Goal: Information Seeking & Learning: Understand process/instructions

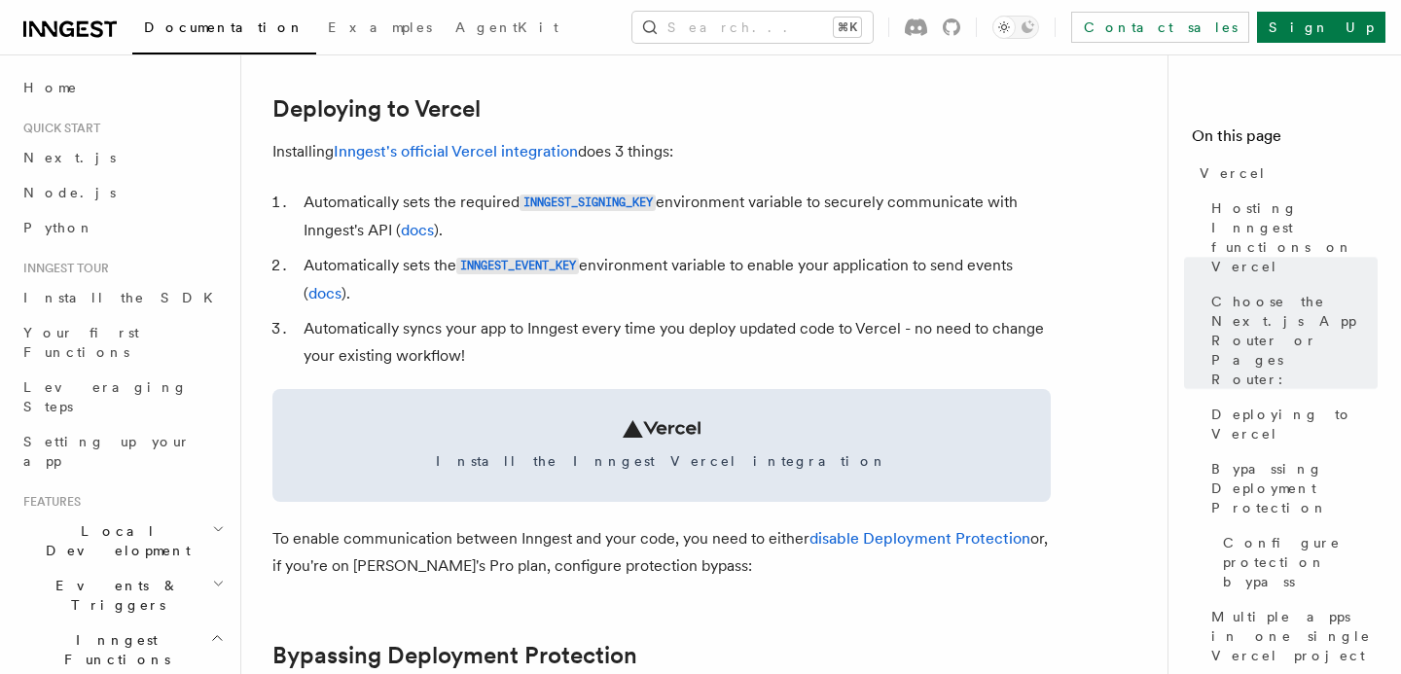
scroll to position [895, 0]
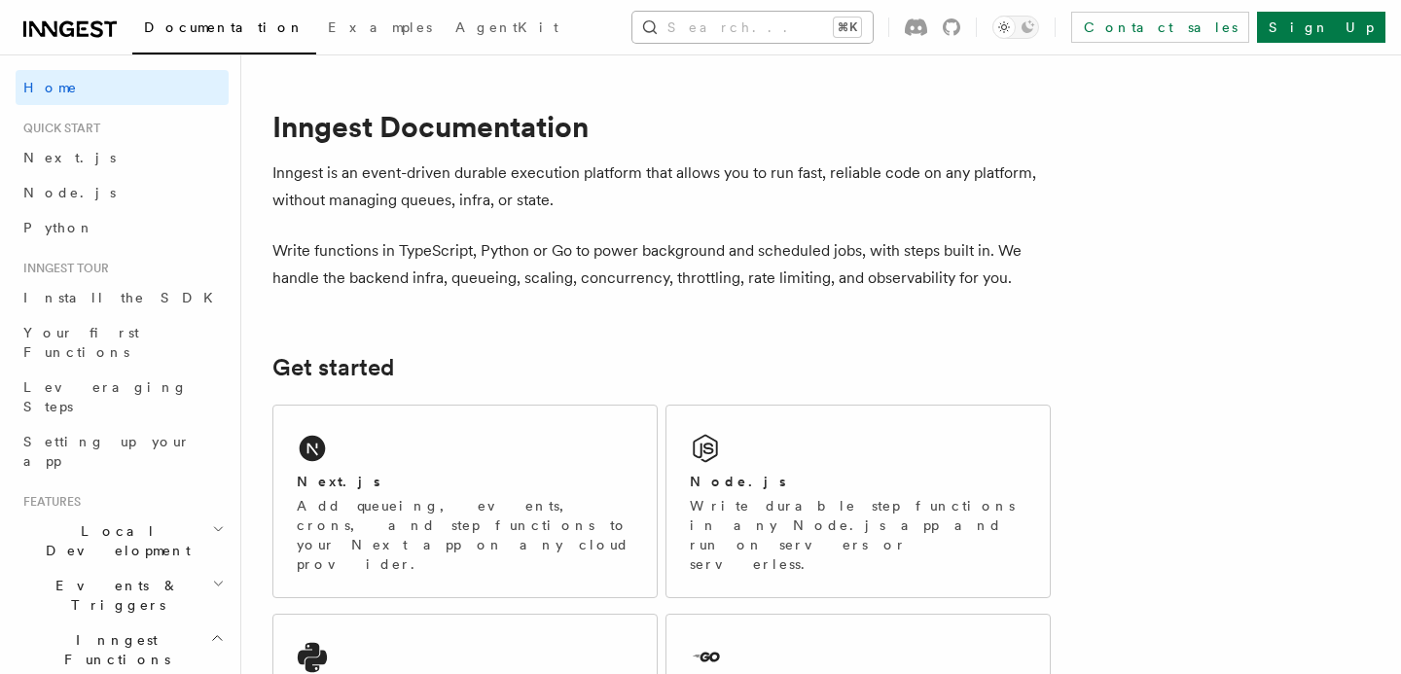
click at [694, 39] on button "Search... ⌘K" at bounding box center [753, 27] width 240 height 31
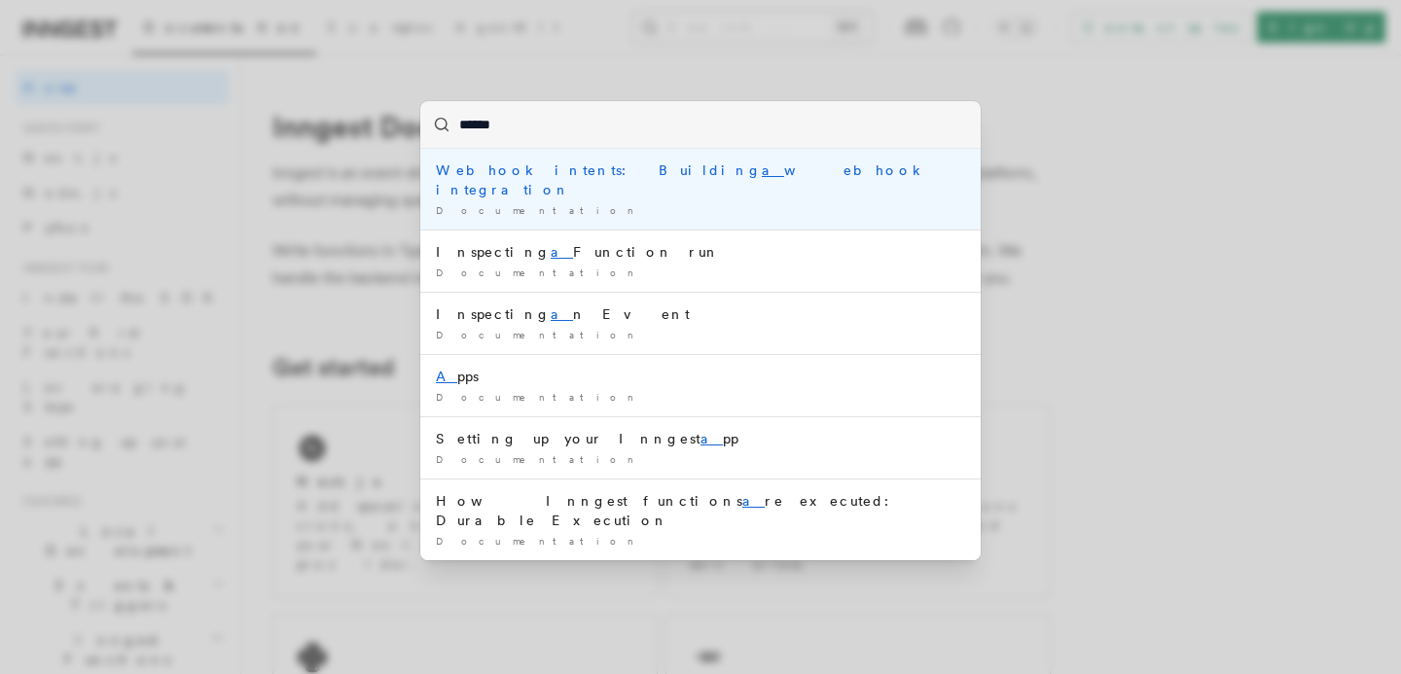
type input "*******"
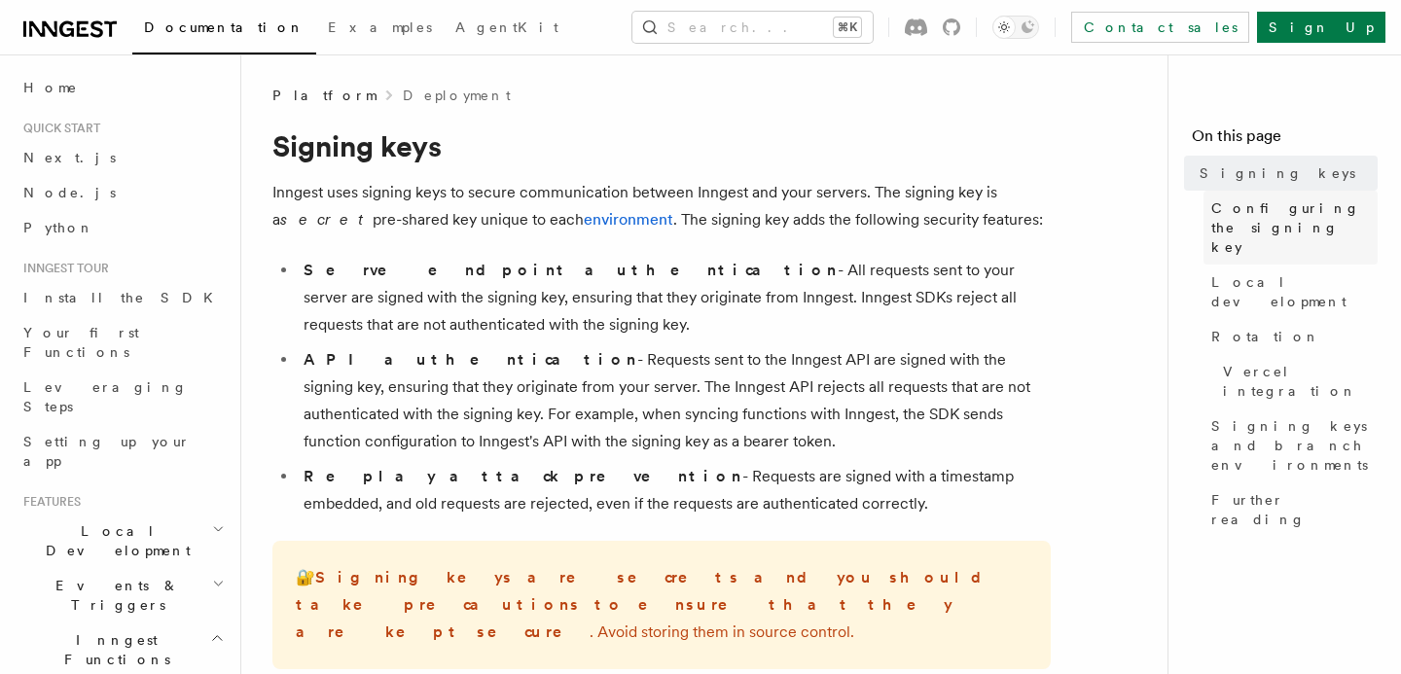
click at [1223, 236] on span "Configuring the signing key" at bounding box center [1295, 228] width 166 height 58
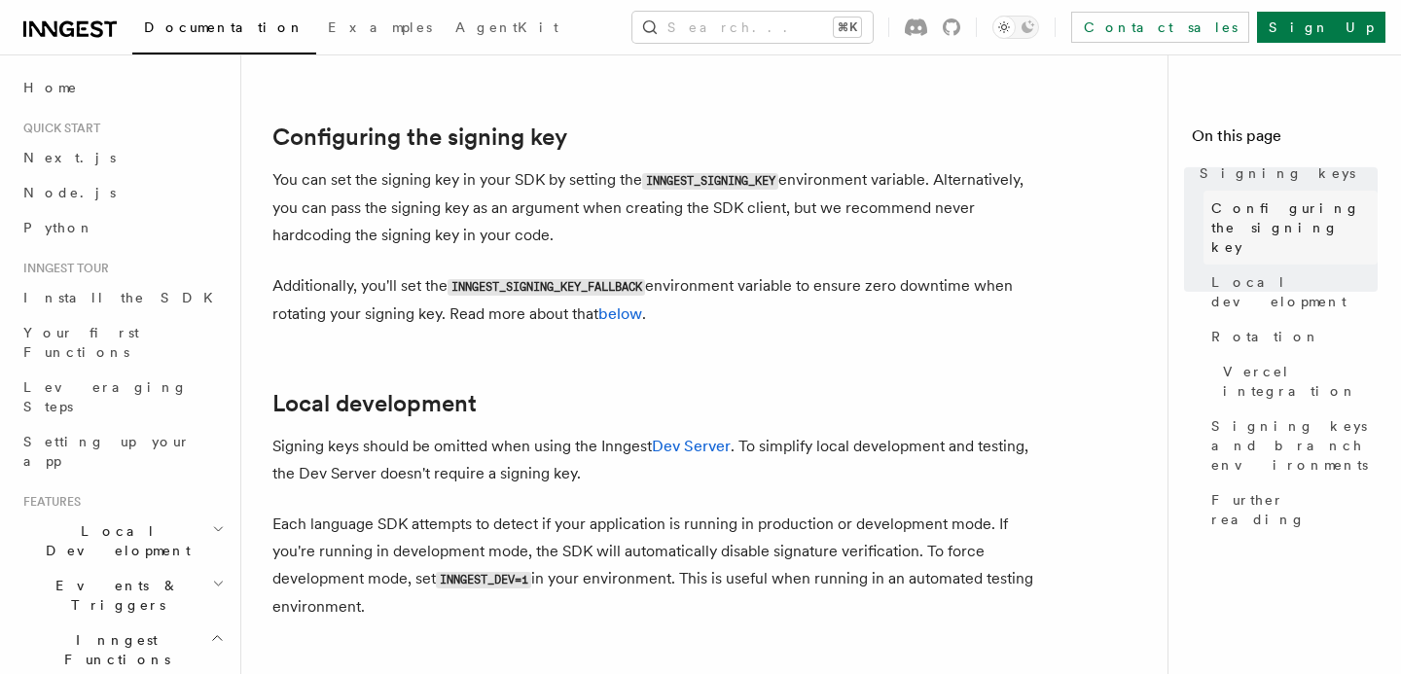
scroll to position [662, 0]
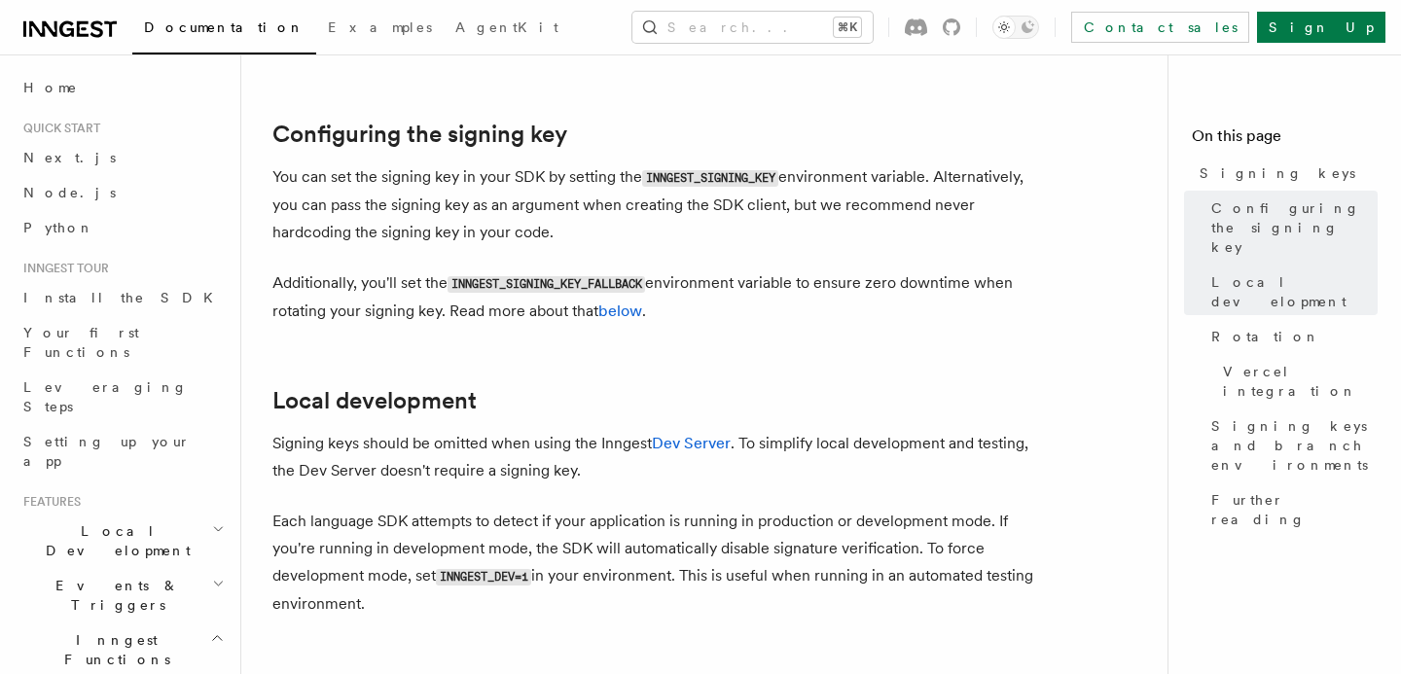
click at [108, 494] on h2 "Features" at bounding box center [122, 502] width 213 height 16
click at [109, 522] on span "Local Development" at bounding box center [114, 541] width 197 height 39
click at [91, 578] on span "Overview" at bounding box center [142, 586] width 200 height 16
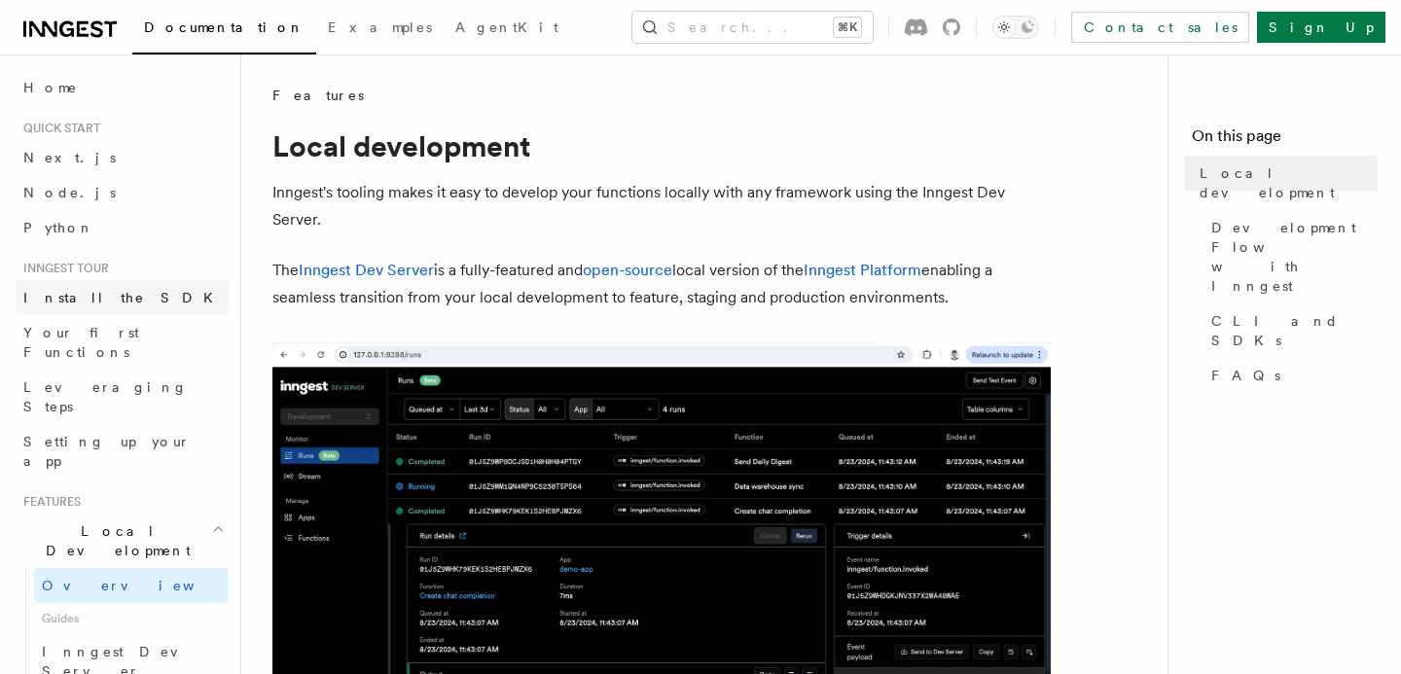
click at [101, 302] on span "Install the SDK" at bounding box center [123, 298] width 201 height 16
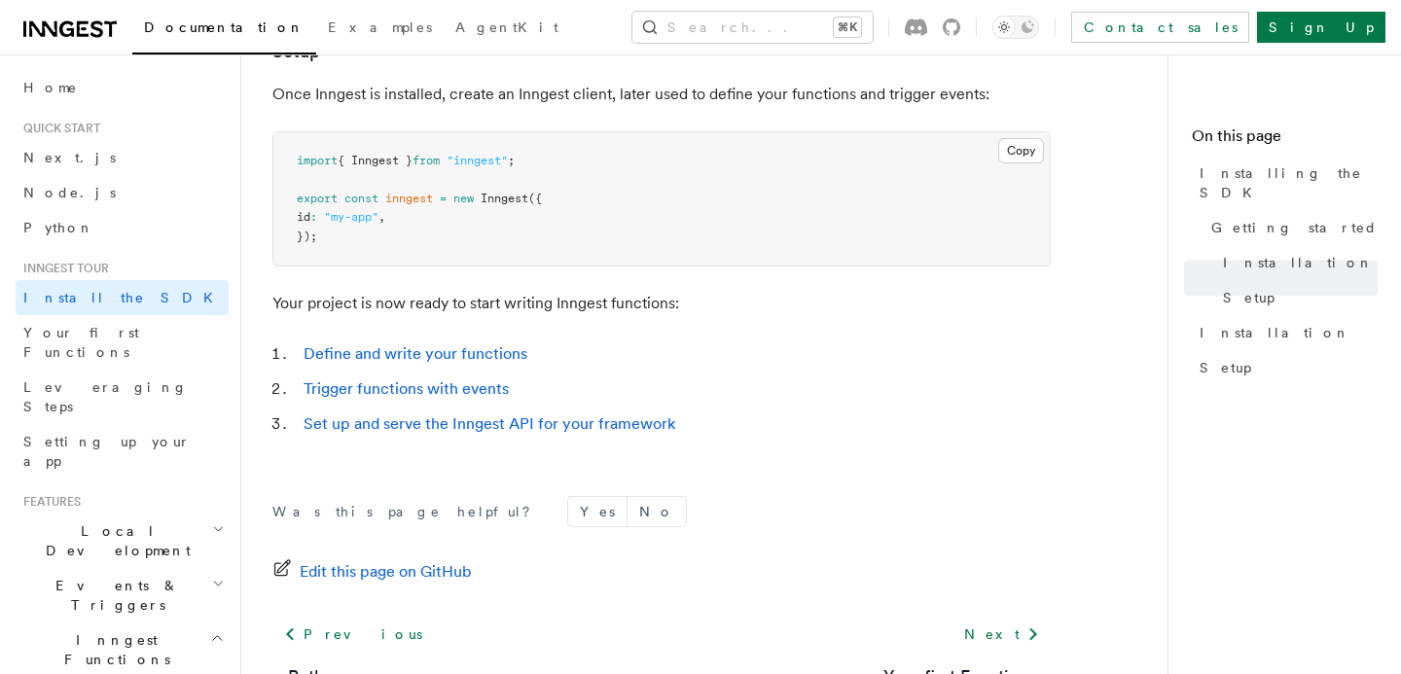
scroll to position [800, 0]
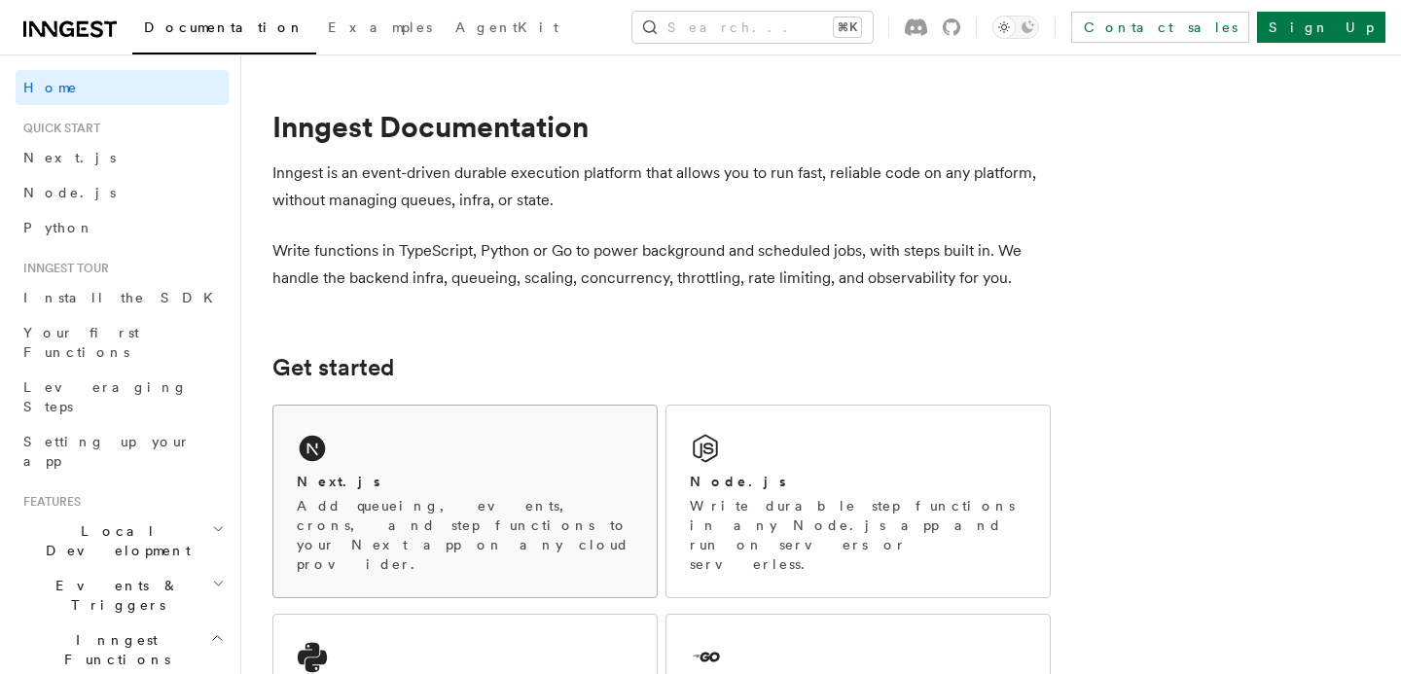
click at [322, 461] on icon at bounding box center [312, 448] width 31 height 31
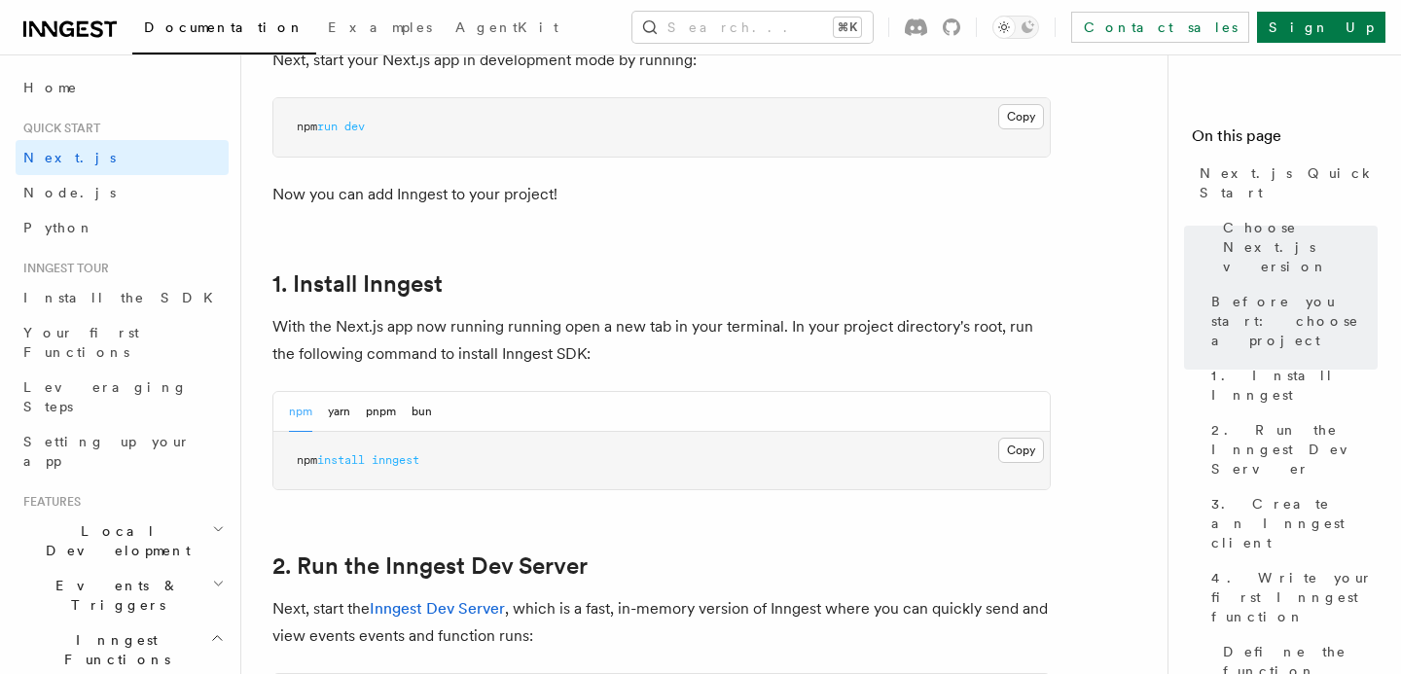
scroll to position [893, 0]
click at [378, 408] on button "pnpm" at bounding box center [381, 410] width 30 height 40
click at [1018, 453] on button "Copy Copied" at bounding box center [1021, 448] width 46 height 25
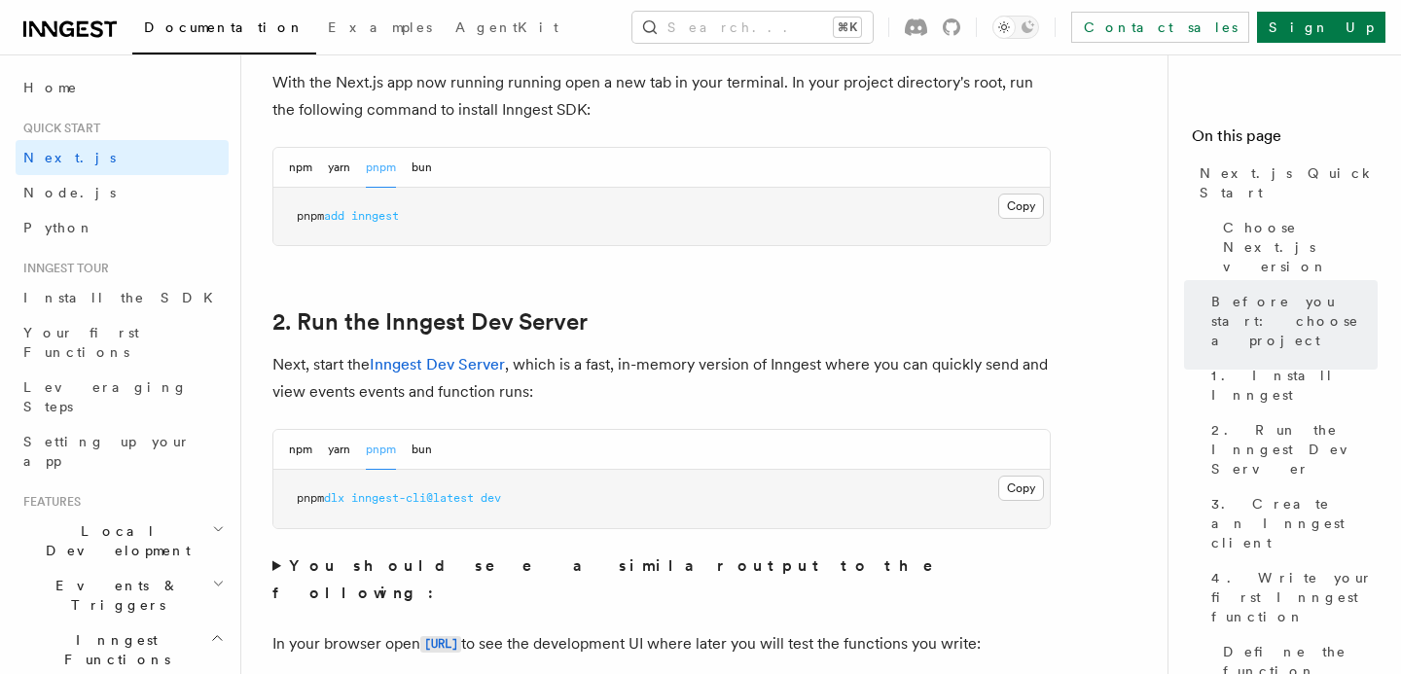
scroll to position [1141, 0]
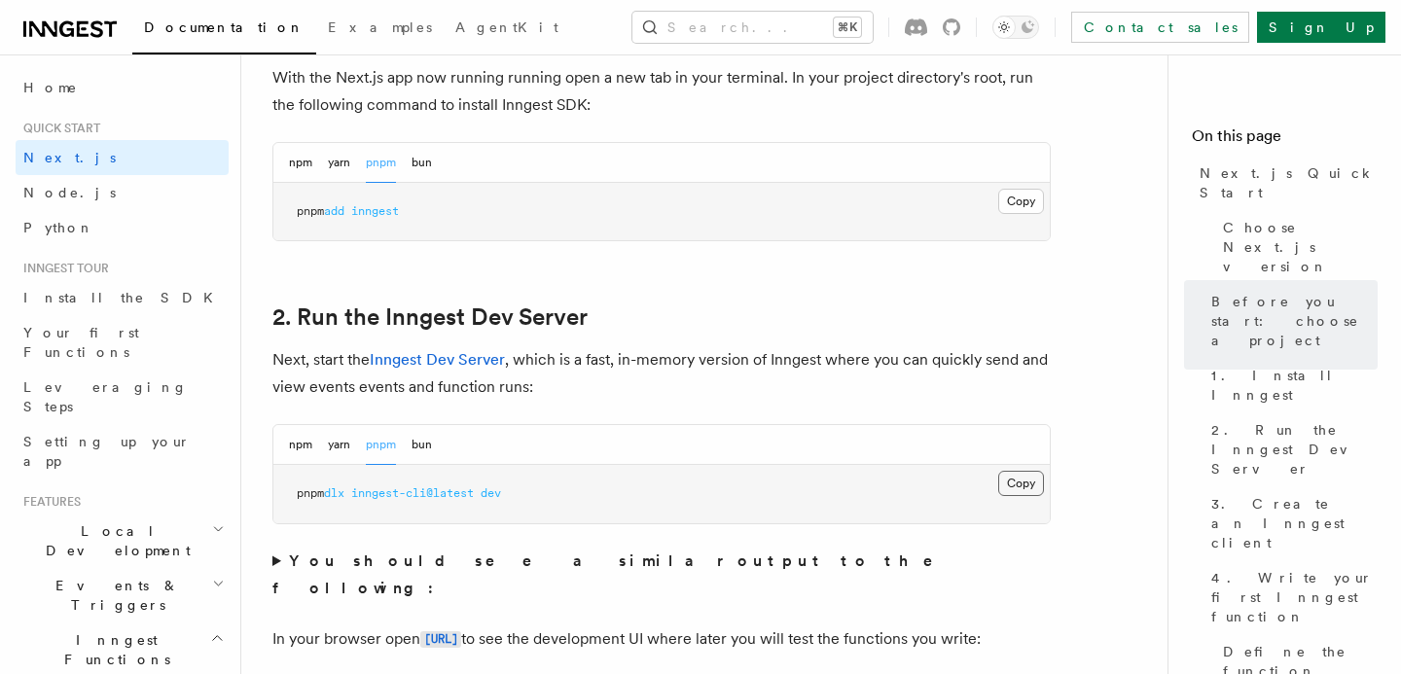
click at [1020, 477] on button "Copy Copied" at bounding box center [1021, 483] width 46 height 25
